Goal: Transaction & Acquisition: Subscribe to service/newsletter

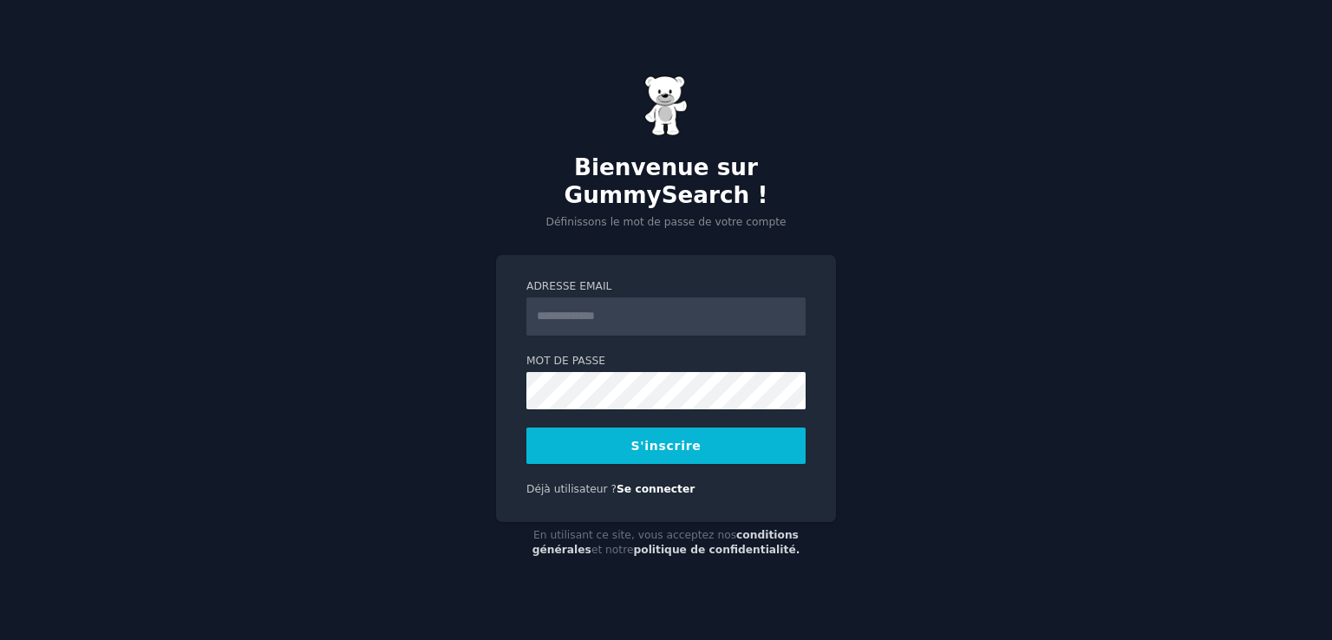
click at [585, 317] on input "Adresse email" at bounding box center [666, 317] width 279 height 38
type input "**********"
click at [743, 452] on button "S'inscrire" at bounding box center [666, 446] width 279 height 36
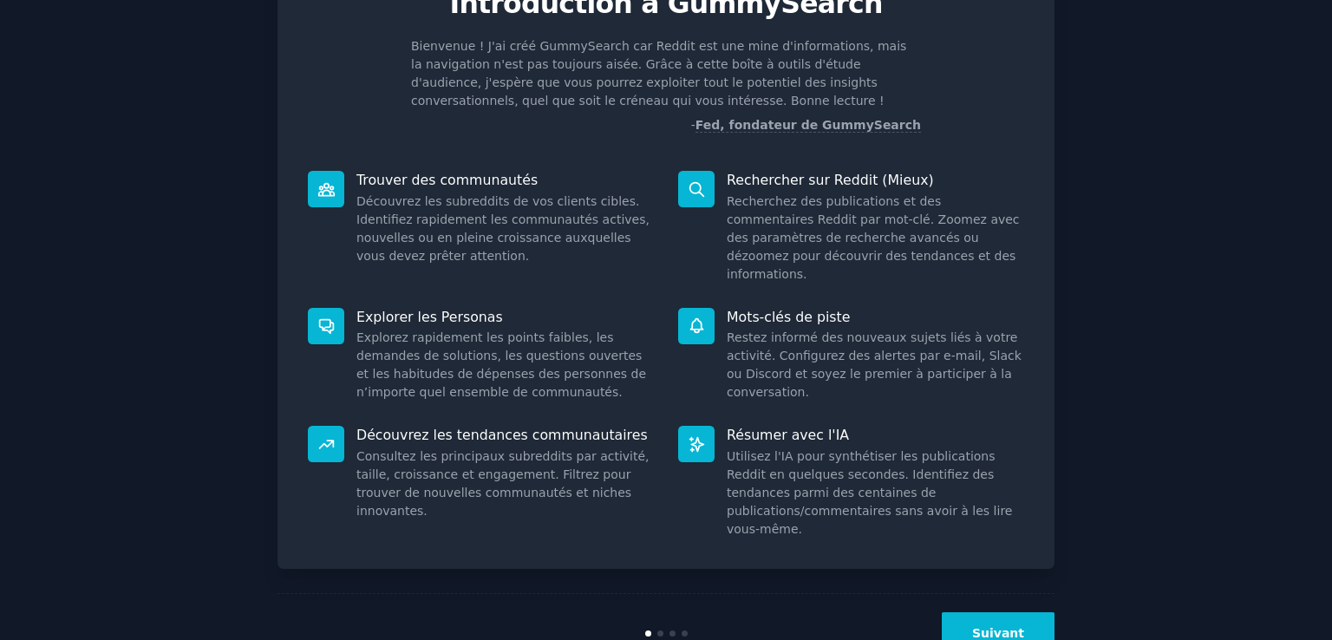
scroll to position [111, 0]
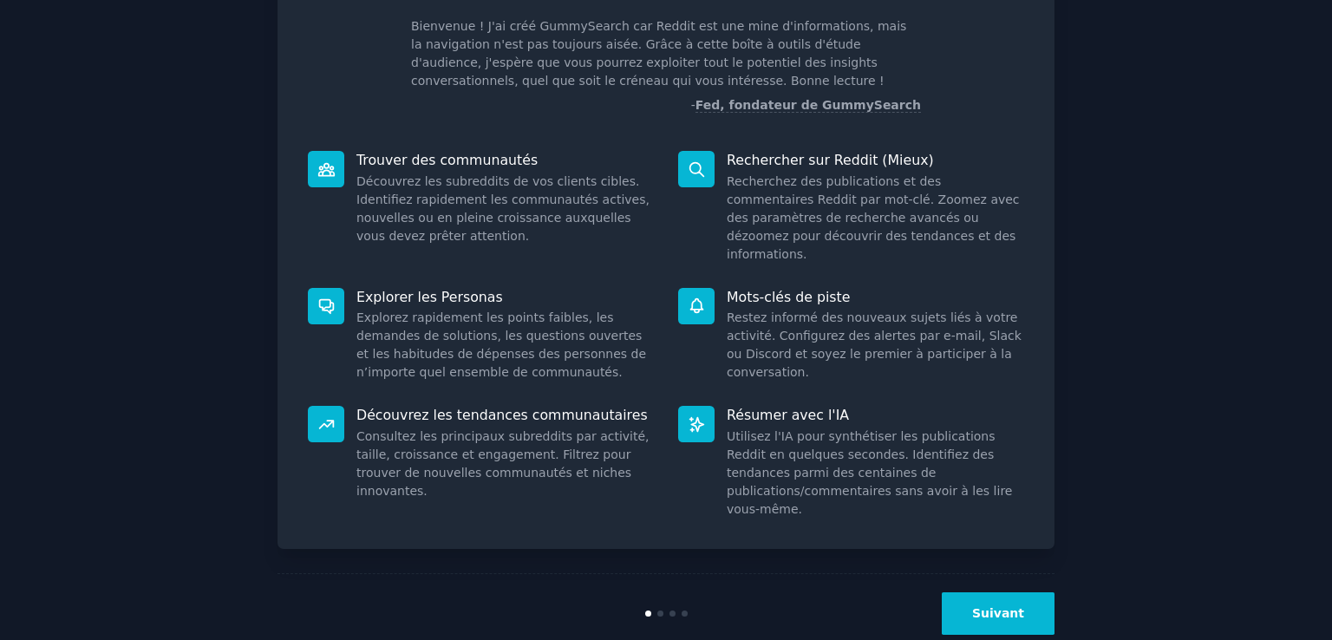
click at [1017, 606] on font "Suivant" at bounding box center [998, 613] width 52 height 14
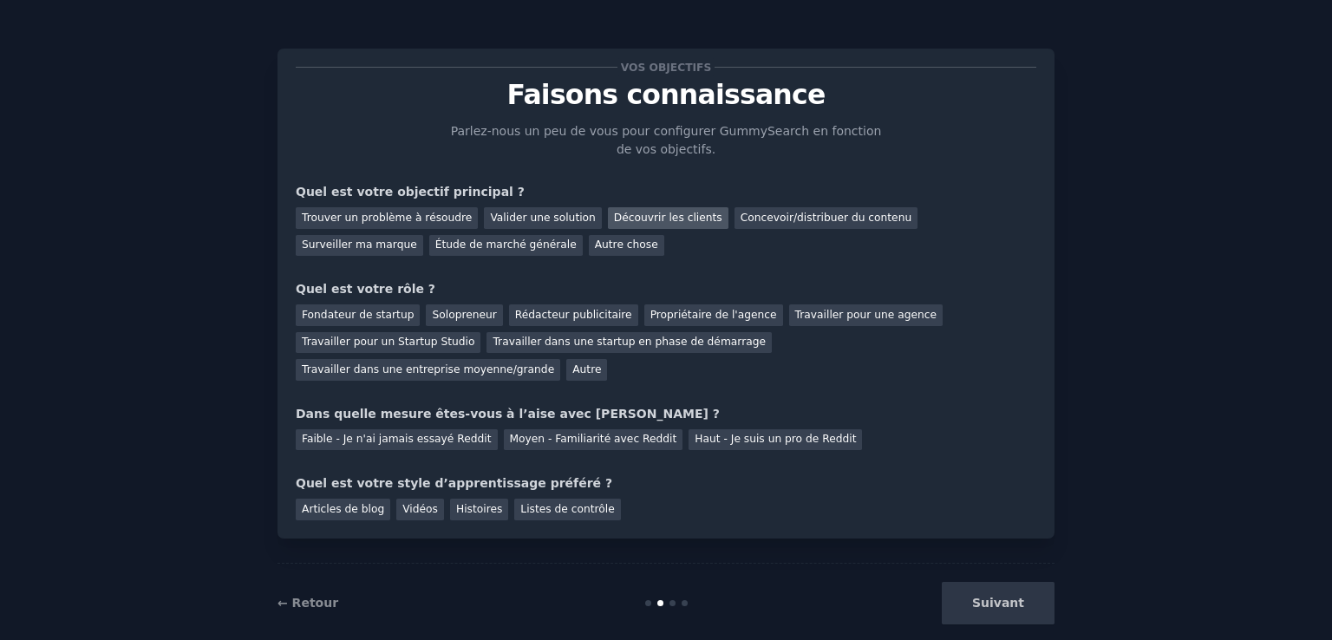
click at [664, 222] on font "Découvrir les clients" at bounding box center [668, 218] width 108 height 12
click at [751, 219] on font "Concevoir/distribuer du contenu" at bounding box center [827, 218] width 172 height 12
click at [461, 319] on font "Solopreneur" at bounding box center [464, 315] width 64 height 12
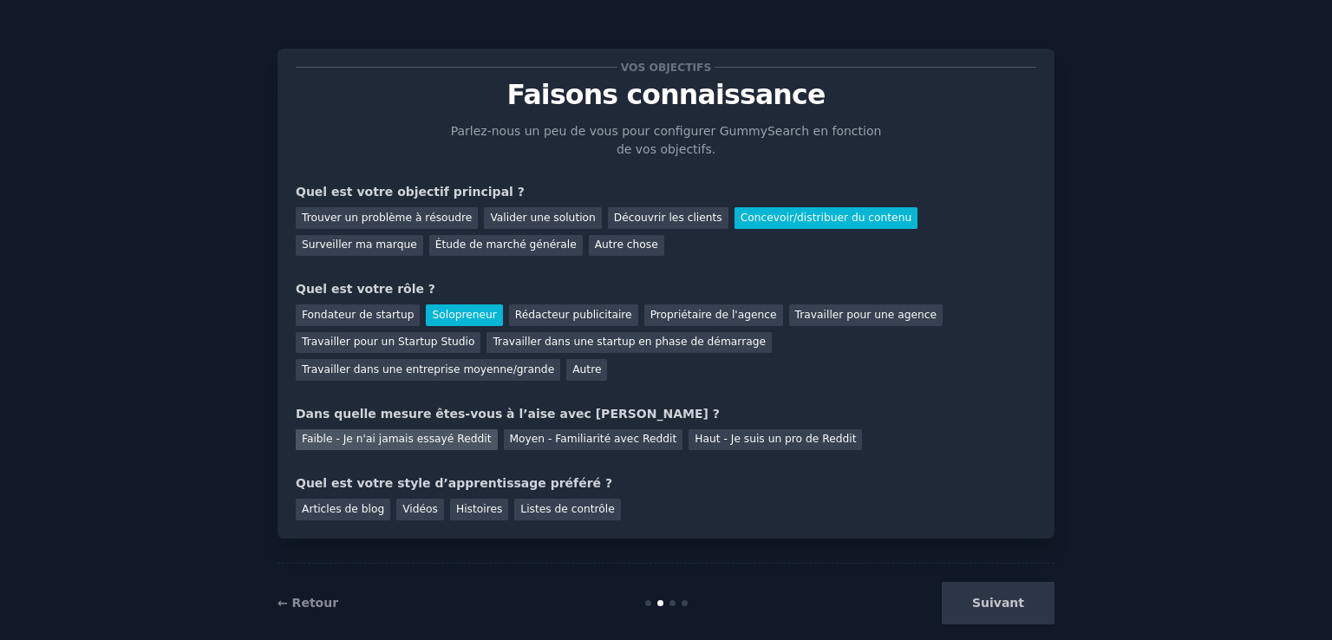
click at [395, 433] on font "Faible - Je n'ai jamais essayé Reddit" at bounding box center [397, 439] width 190 height 12
click at [352, 503] on font "Articles de blog" at bounding box center [343, 509] width 82 height 12
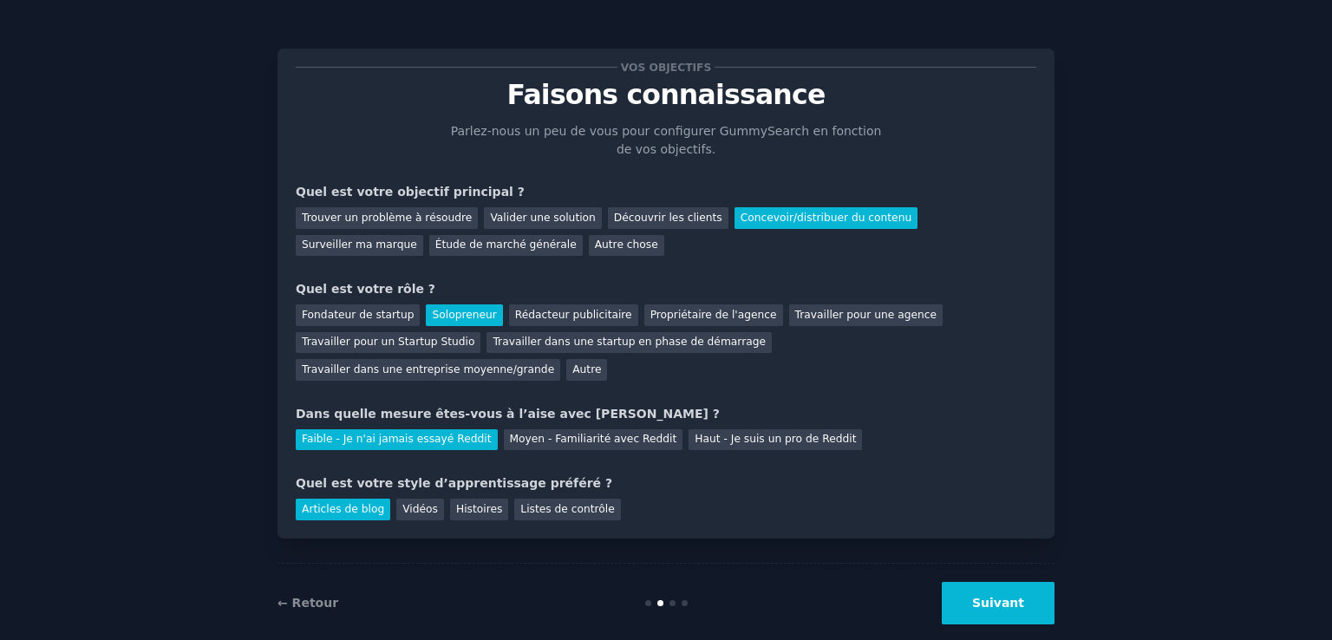
click at [1011, 596] on font "Suivant" at bounding box center [998, 603] width 52 height 14
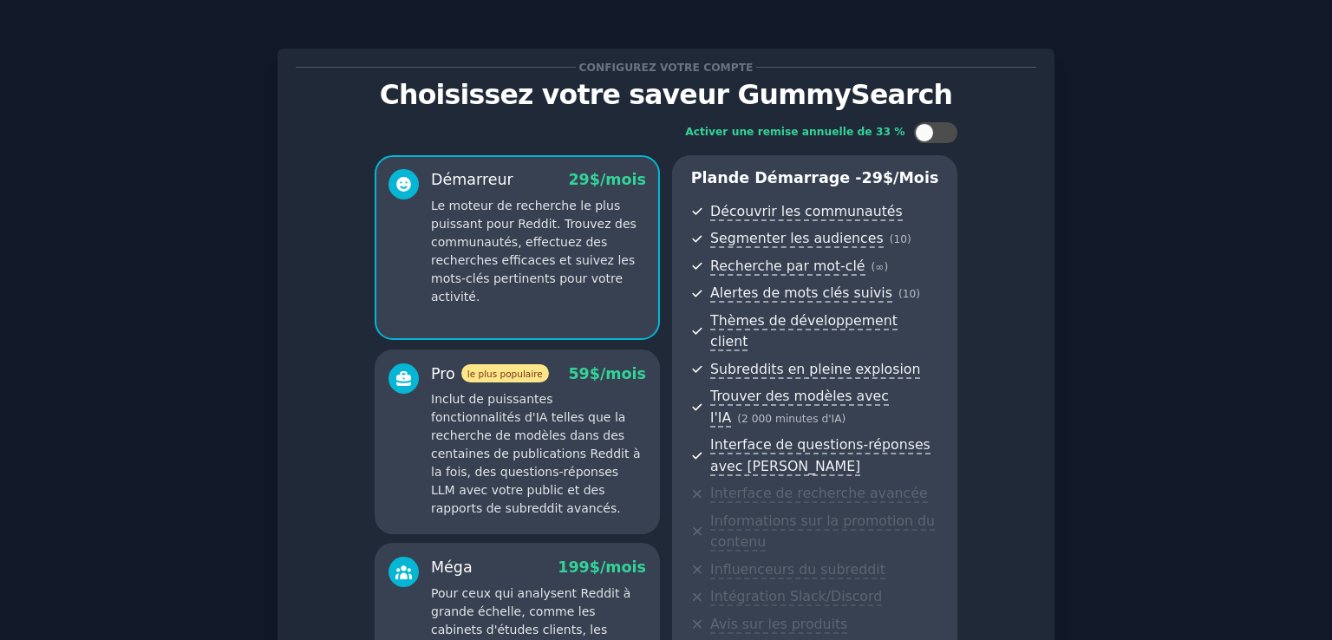
click at [1269, 579] on div "Configurez votre compte Choisissez votre saveur GummySearch Activer une remise …" at bounding box center [666, 446] width 1284 height 844
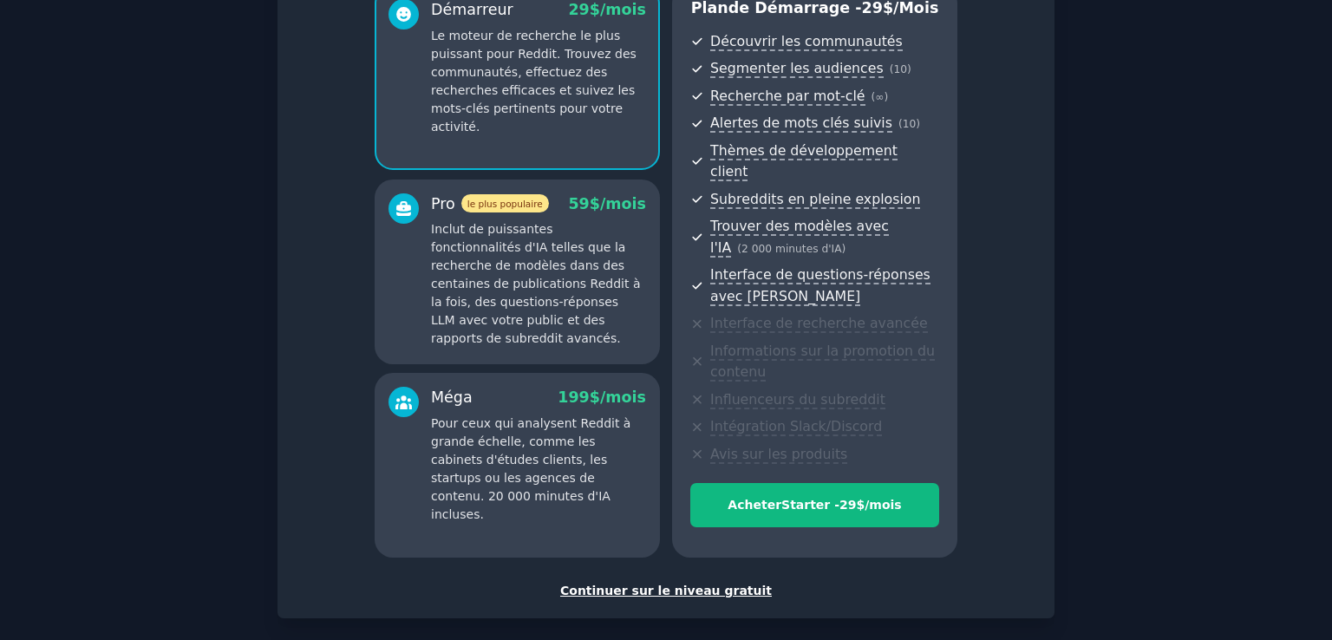
scroll to position [173, 0]
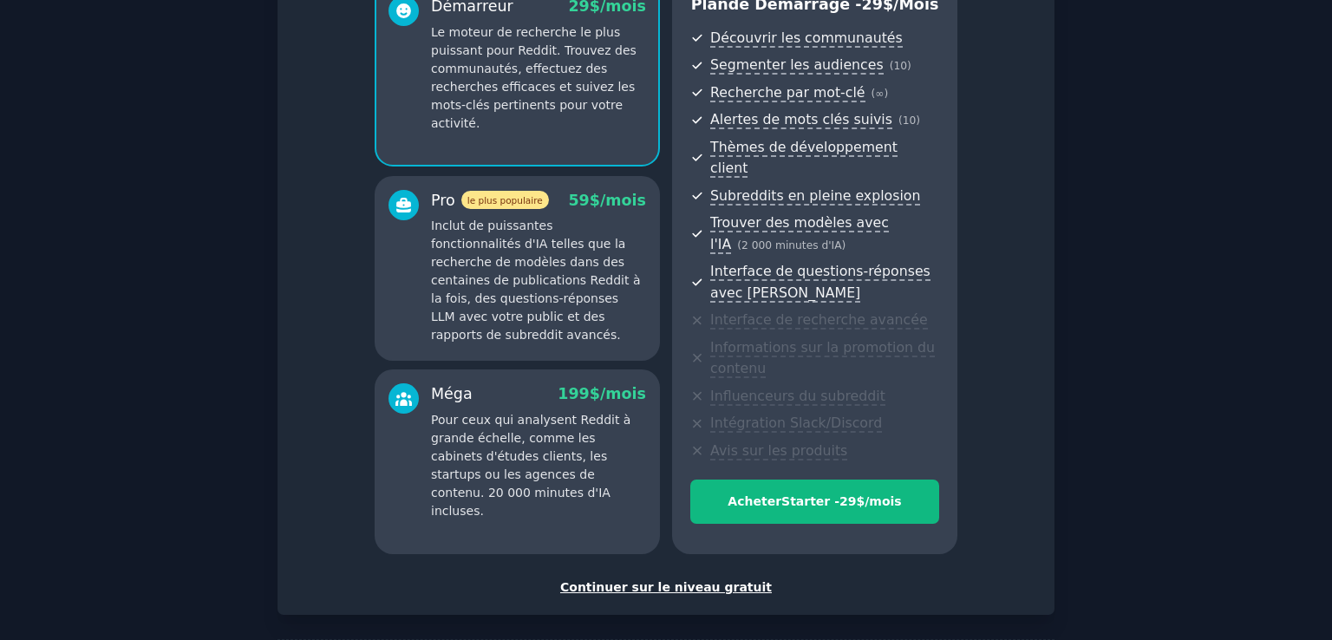
click at [708, 580] on font "Continuer sur le niveau gratuit" at bounding box center [666, 587] width 212 height 14
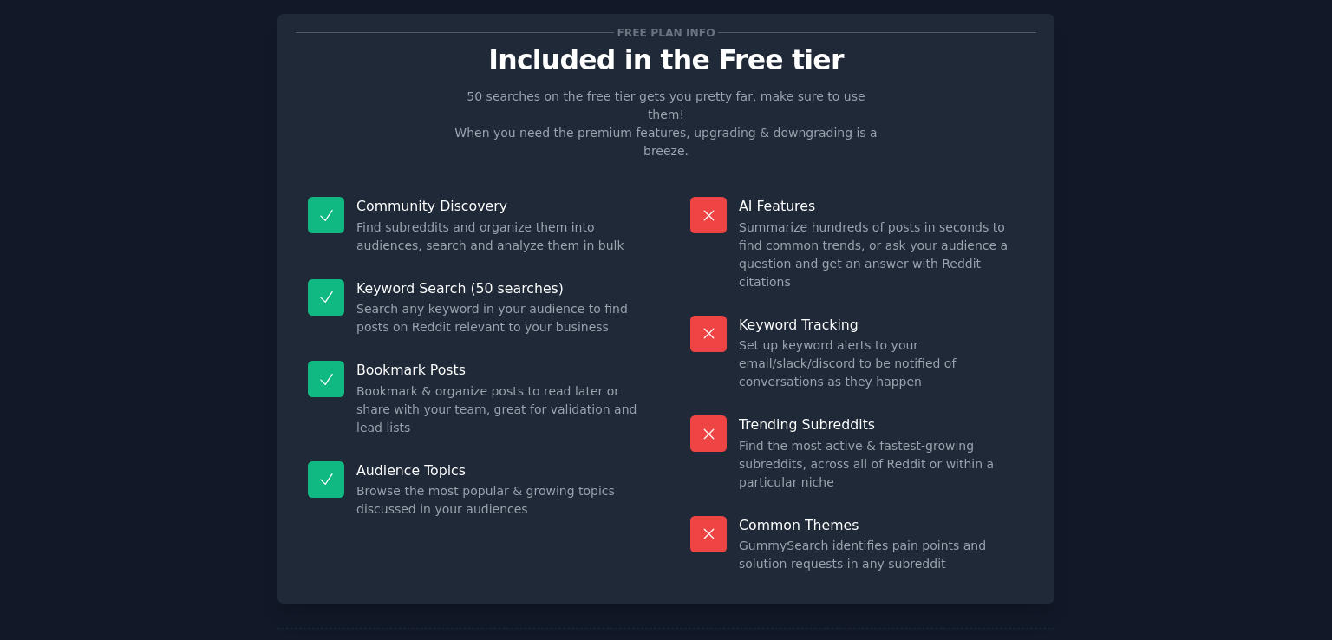
scroll to position [145, 0]
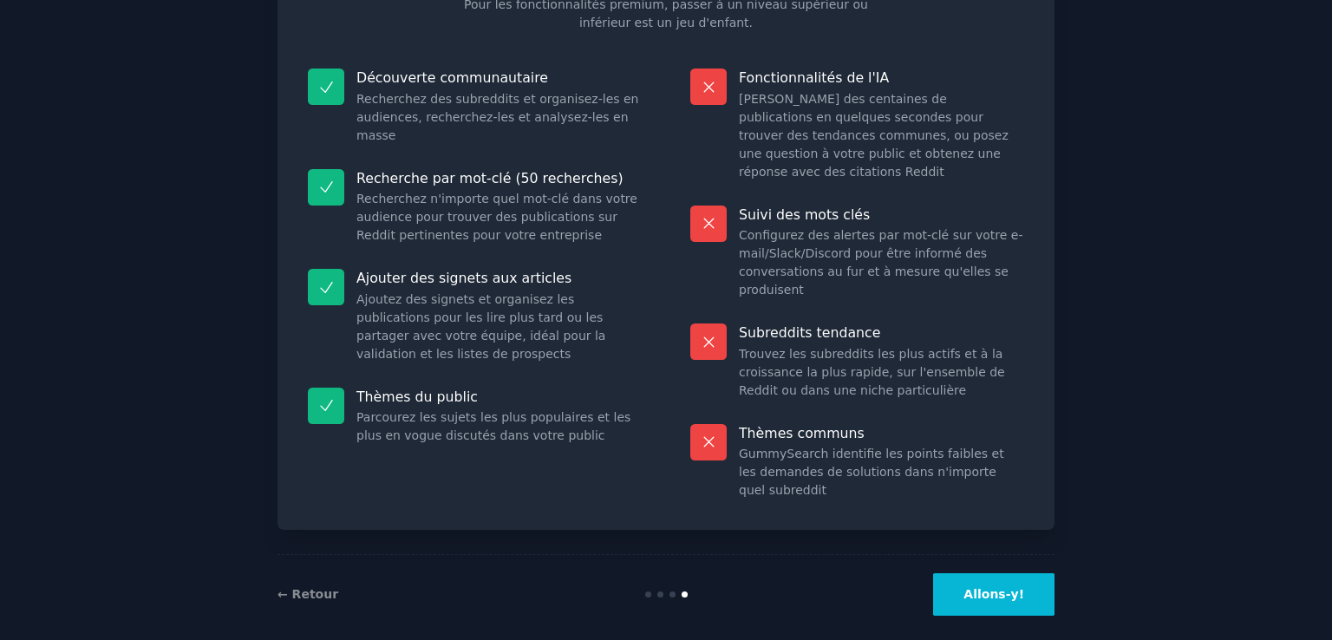
click at [995, 587] on button "Allons-y!" at bounding box center [993, 594] width 121 height 43
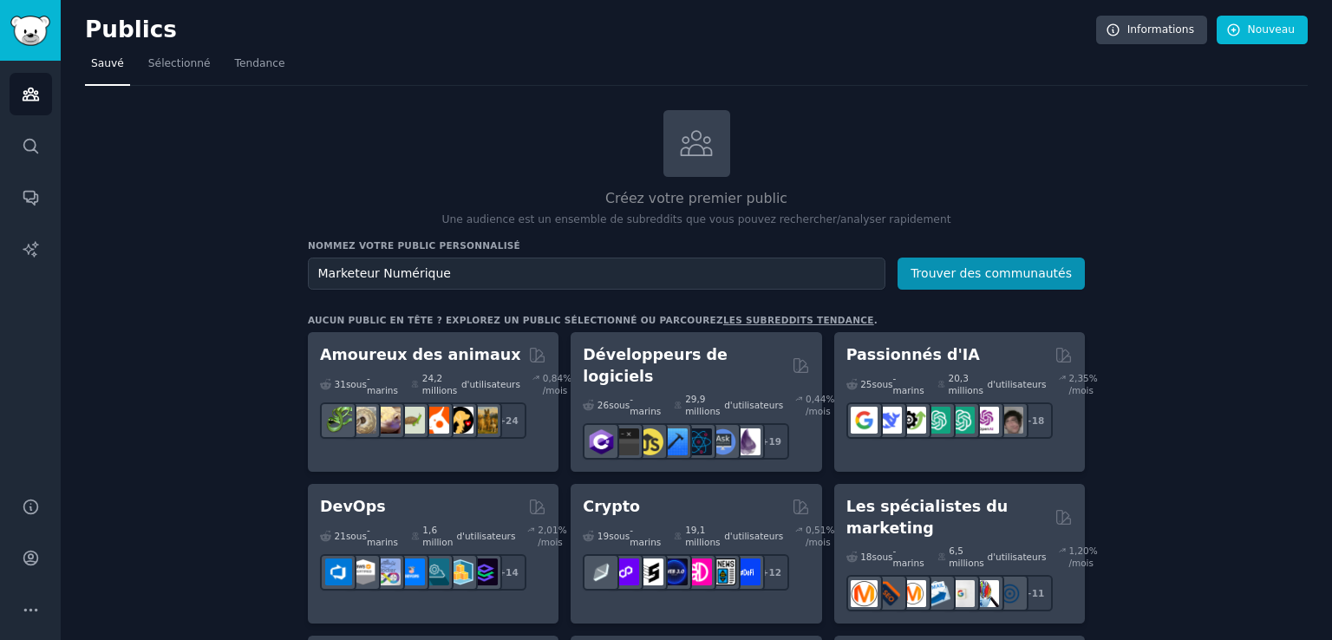
type input "Marketeur Numérique"
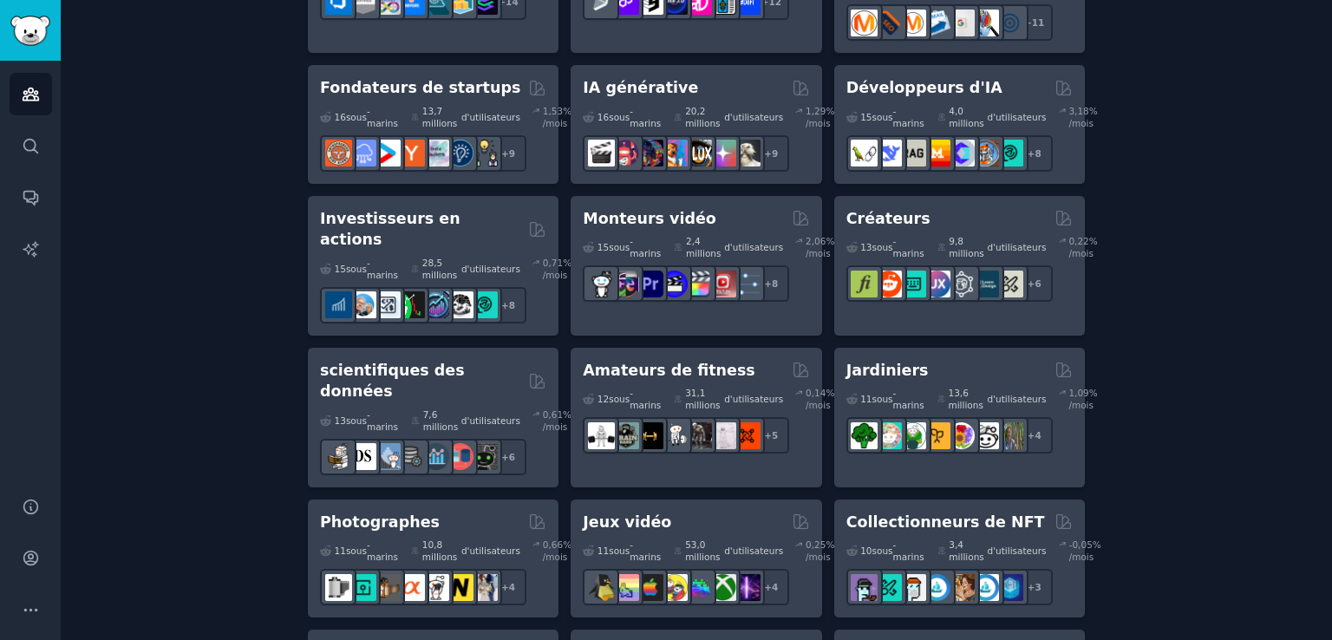
scroll to position [501, 0]
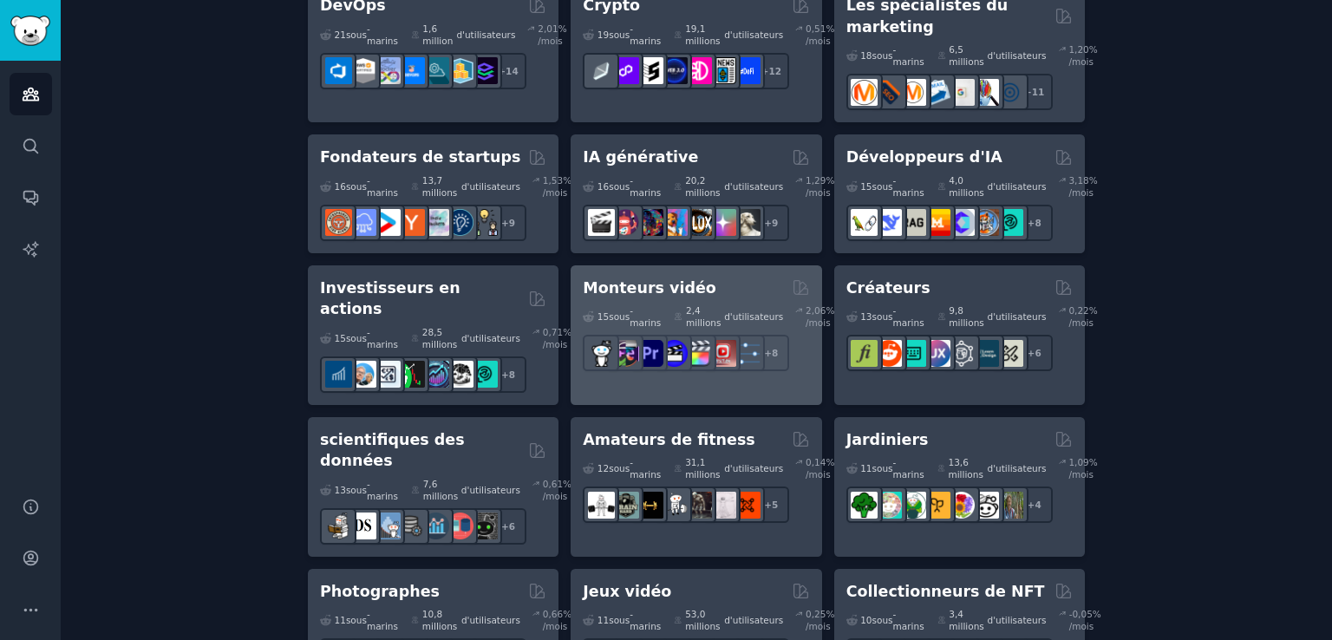
click at [657, 279] on font "Monteurs vidéo" at bounding box center [650, 287] width 134 height 17
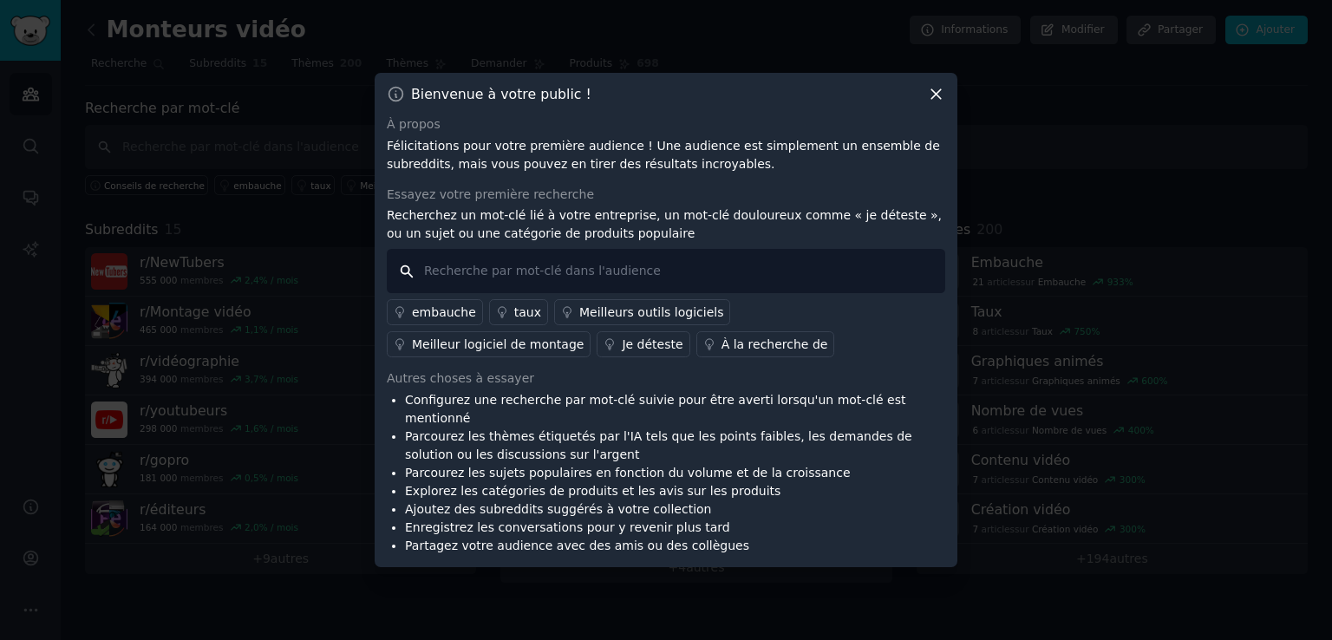
click at [607, 277] on input "text" at bounding box center [666, 271] width 559 height 44
type input "parfums chogan"
click at [760, 280] on input "parfums chogan" at bounding box center [666, 271] width 559 height 44
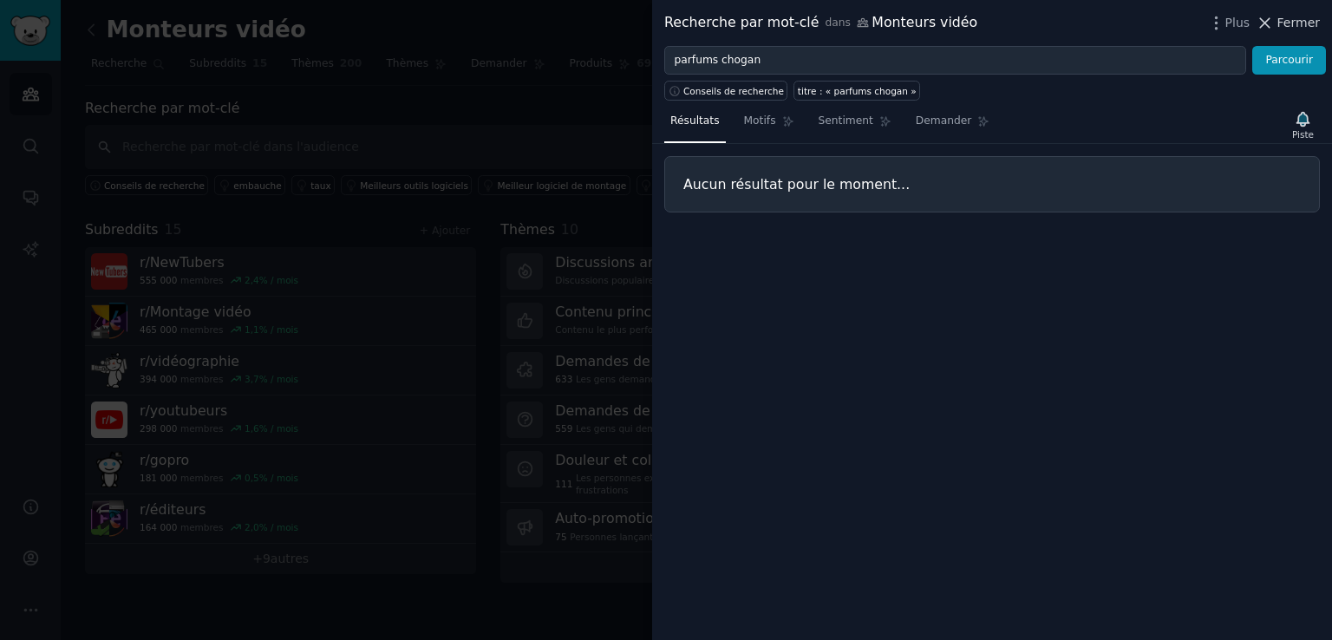
click at [1306, 24] on font "Fermer" at bounding box center [1299, 23] width 43 height 14
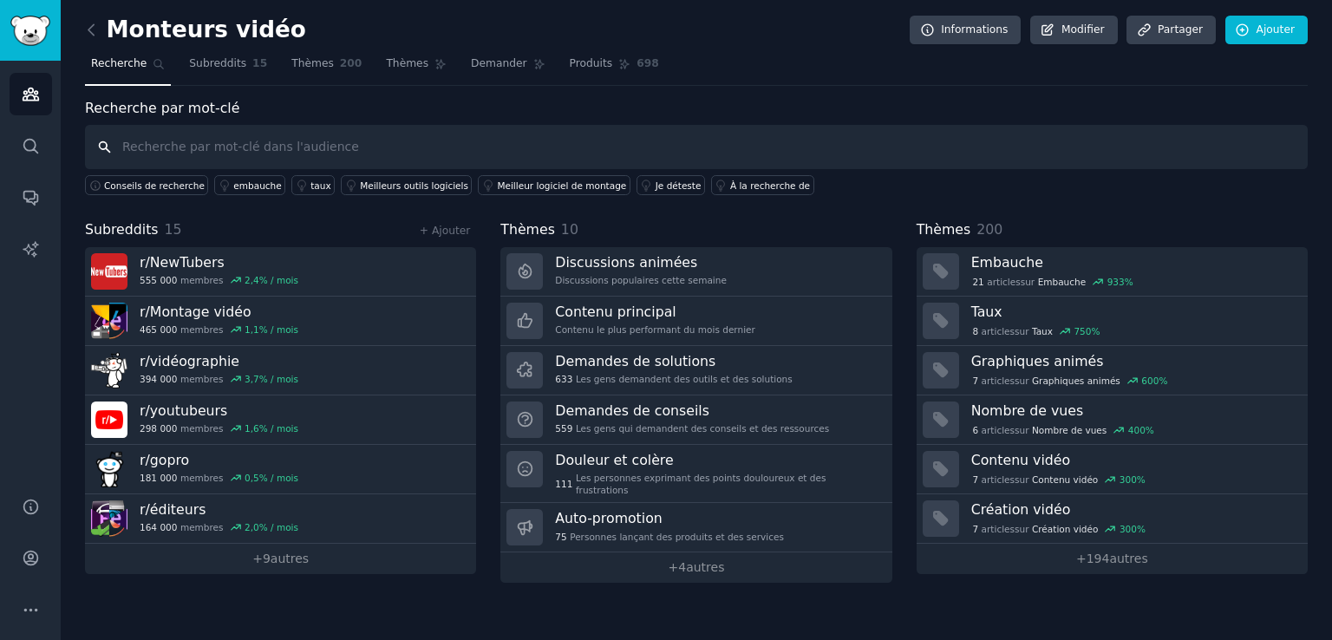
click at [794, 147] on input "text" at bounding box center [696, 147] width 1223 height 44
click at [555, 188] on font "Meilleur logiciel de montage" at bounding box center [561, 185] width 129 height 10
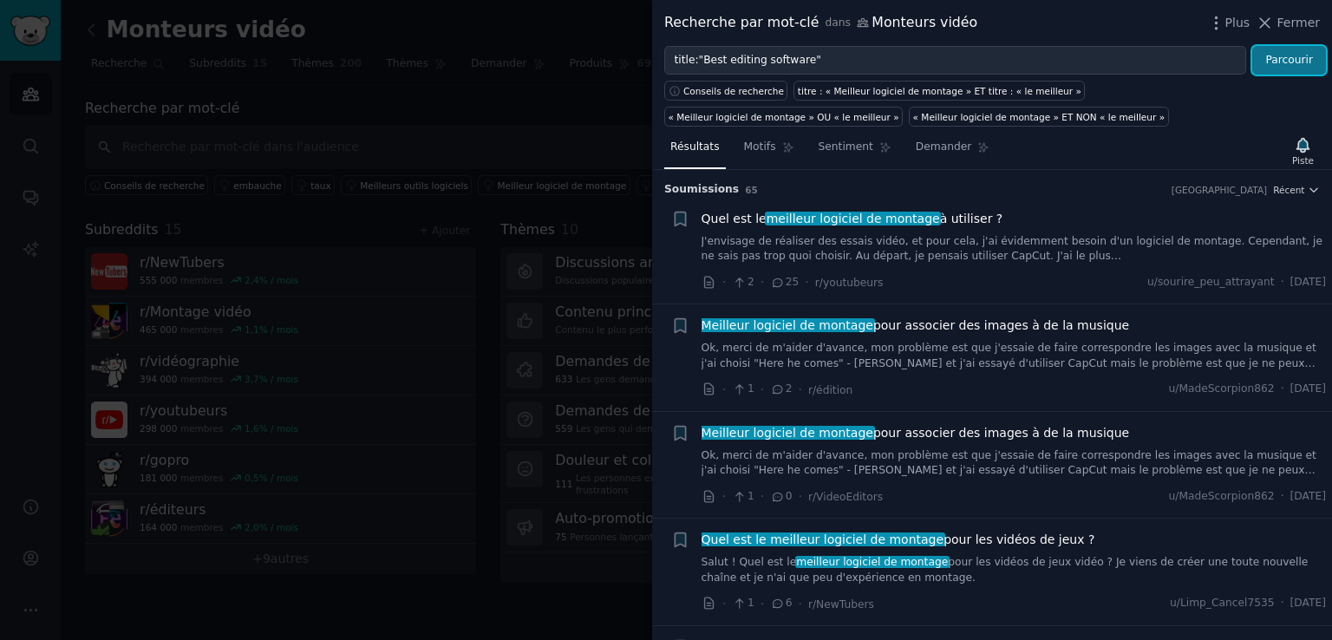
click at [1312, 59] on font "Parcourir" at bounding box center [1290, 60] width 48 height 12
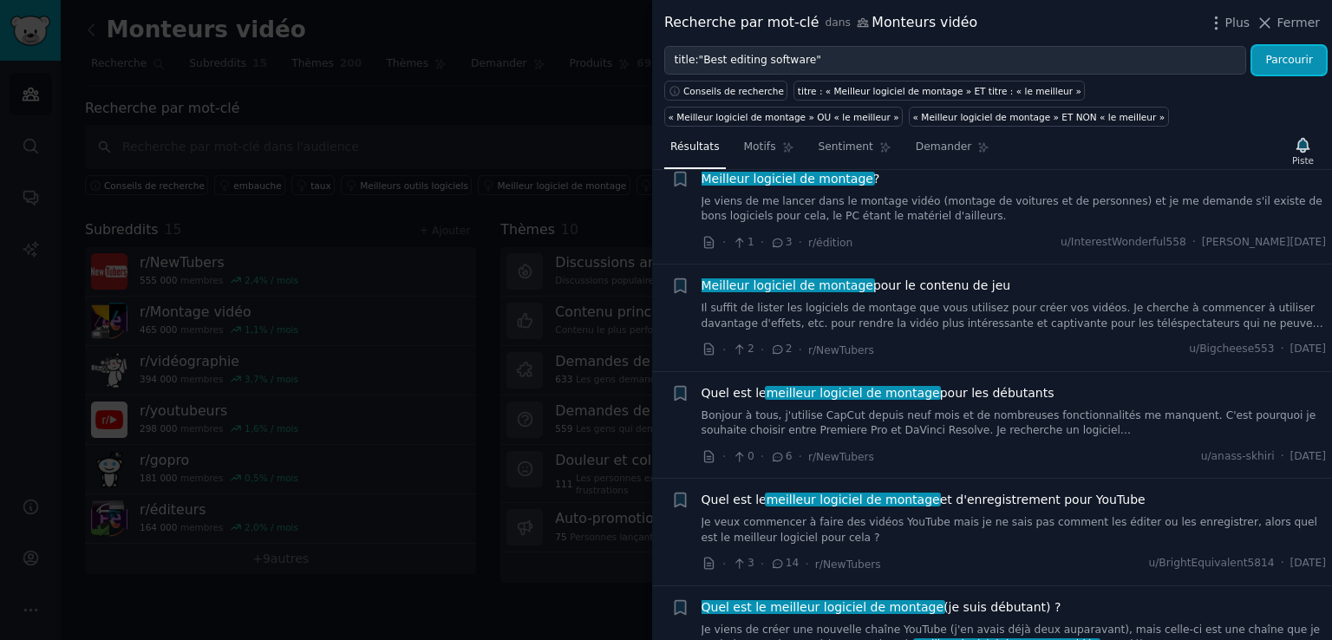
scroll to position [791, 0]
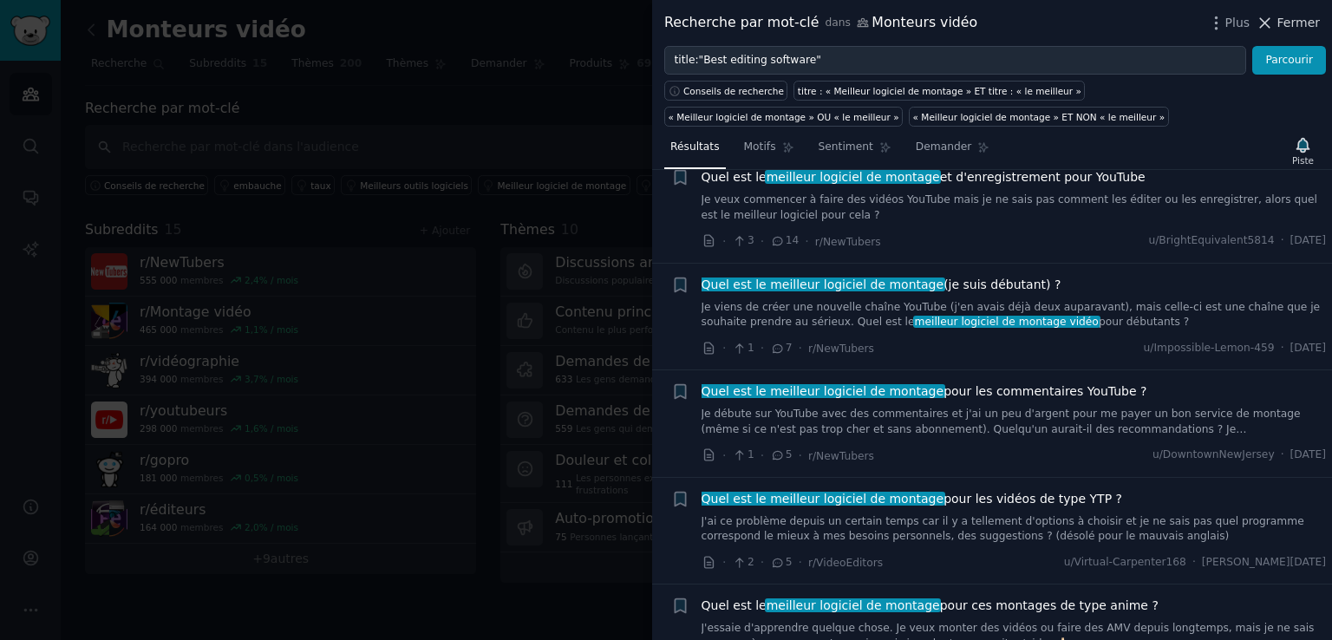
click at [1295, 26] on font "Fermer" at bounding box center [1299, 23] width 43 height 14
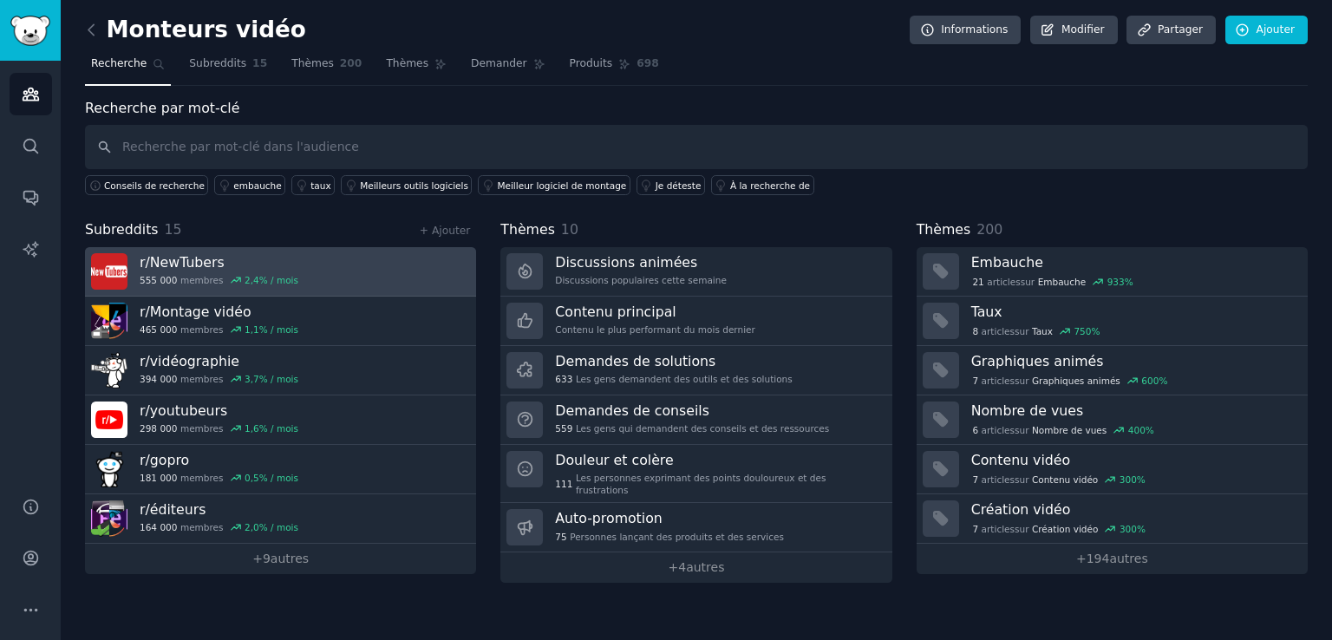
click at [295, 265] on link "r/ NewTubers 555 000 membres 2,4 % / mois" at bounding box center [280, 271] width 391 height 49
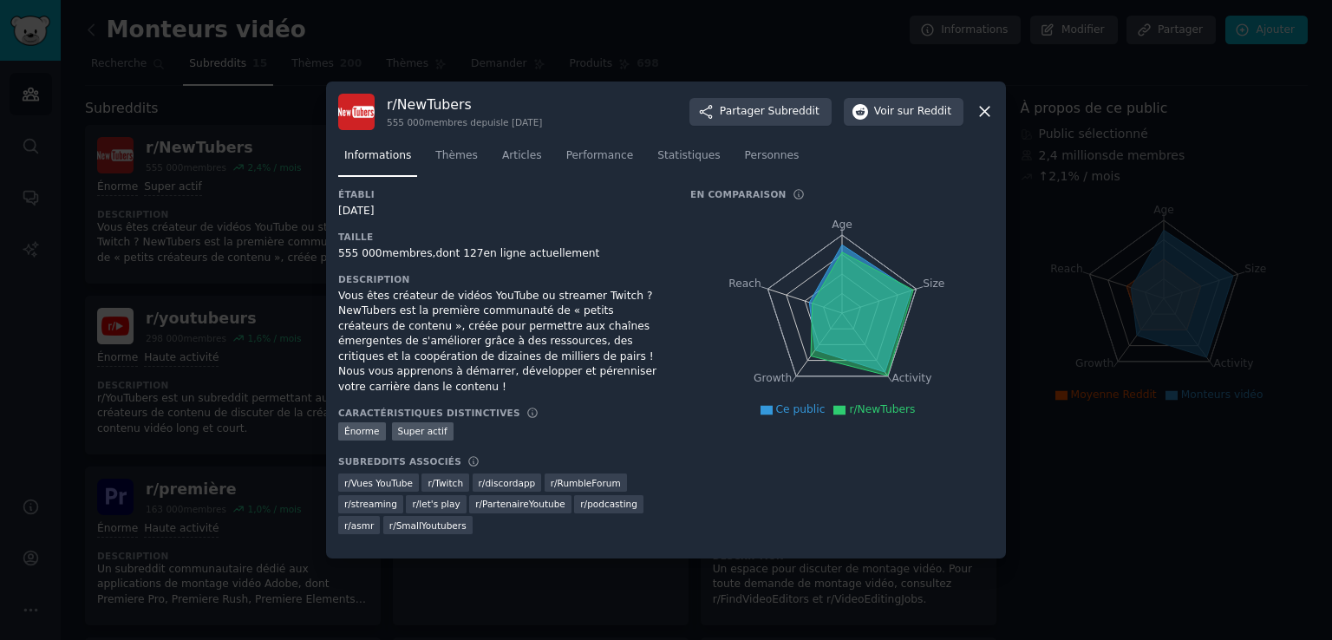
click at [972, 114] on div "r/ NewTubers 555 000 membres depuis le 18/07/2012 Partager Subreddit Voir sur R…" at bounding box center [666, 112] width 656 height 36
click at [989, 115] on icon at bounding box center [985, 111] width 18 height 18
